Goal: Find specific page/section: Find specific page/section

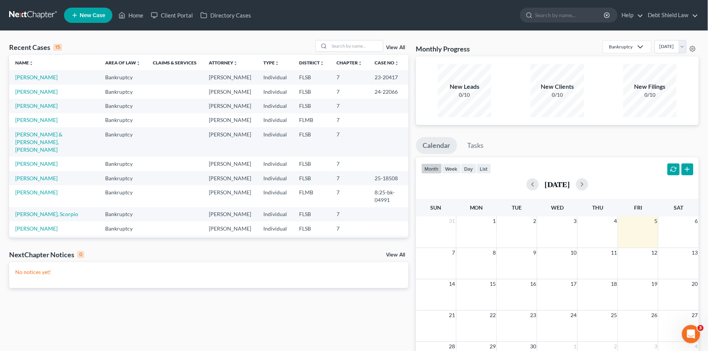
click at [397, 47] on link "View All" at bounding box center [395, 47] width 19 height 5
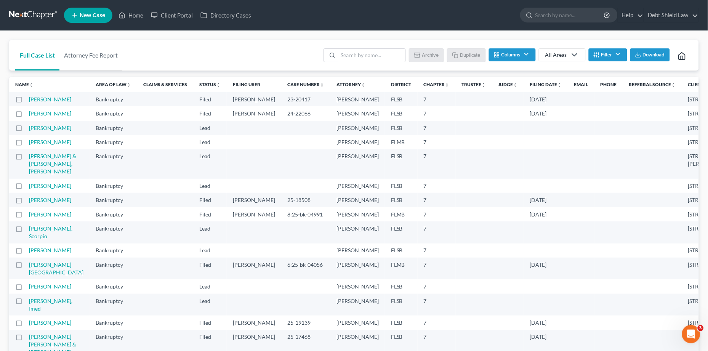
click at [564, 52] on div "All Areas" at bounding box center [556, 55] width 22 height 8
click at [542, 48] on link "All Areas" at bounding box center [562, 54] width 47 height 13
click at [530, 53] on button "Columns" at bounding box center [512, 54] width 46 height 13
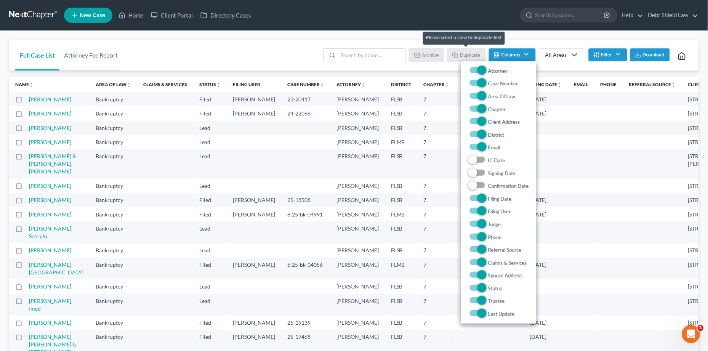
click at [478, 53] on li "Duplicate" at bounding box center [466, 55] width 39 height 15
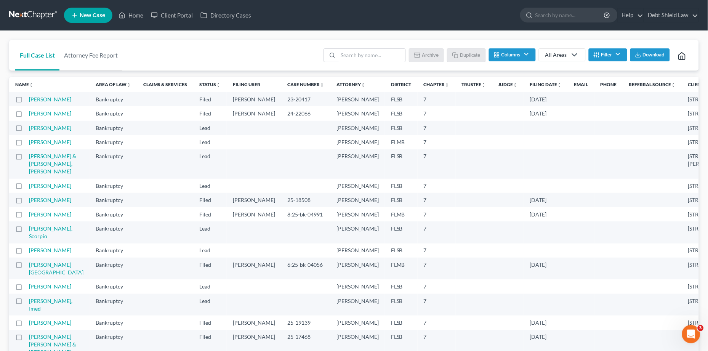
click at [617, 55] on button "Filter" at bounding box center [608, 54] width 38 height 13
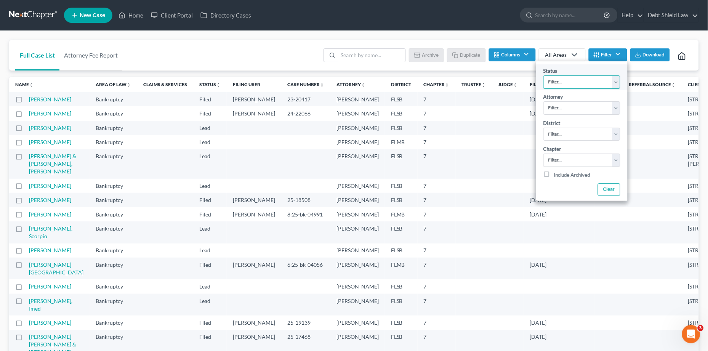
click at [590, 85] on select "Filter... Discharged Dismissed Filed In Progress Lead Lost Lead Ready to File T…" at bounding box center [581, 81] width 77 height 13
select select "2"
click at [543, 75] on select "Filter... Discharged Dismissed Filed In Progress Lead Lost Lead Ready to File T…" at bounding box center [581, 81] width 77 height 13
